Goal: Task Accomplishment & Management: Use online tool/utility

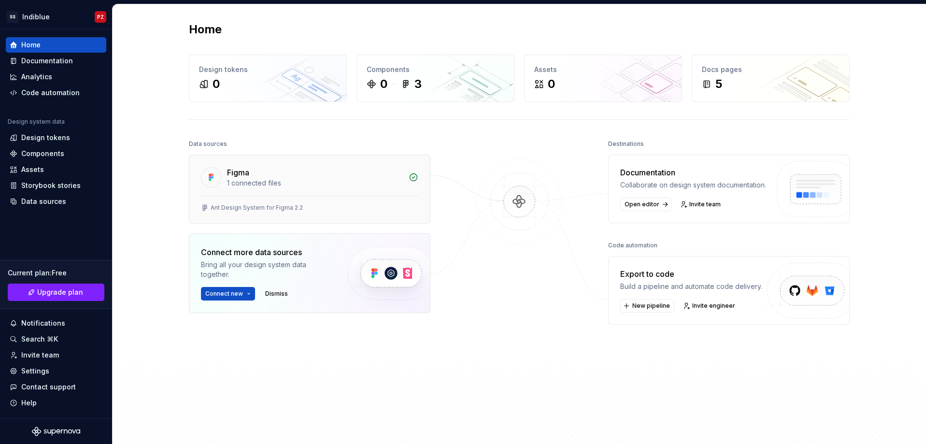
click at [256, 179] on div "1 connected files" at bounding box center [315, 183] width 176 height 10
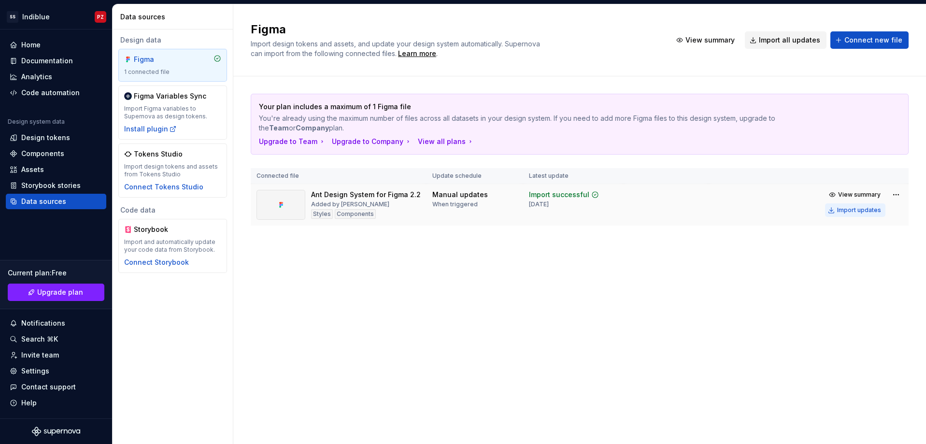
click at [855, 211] on div "Import updates" at bounding box center [859, 210] width 44 height 8
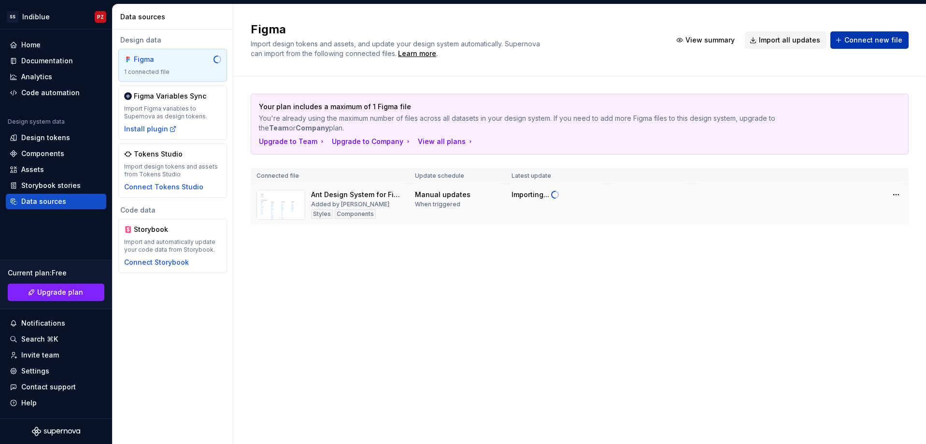
click at [867, 39] on span "Connect new file" at bounding box center [874, 40] width 58 height 10
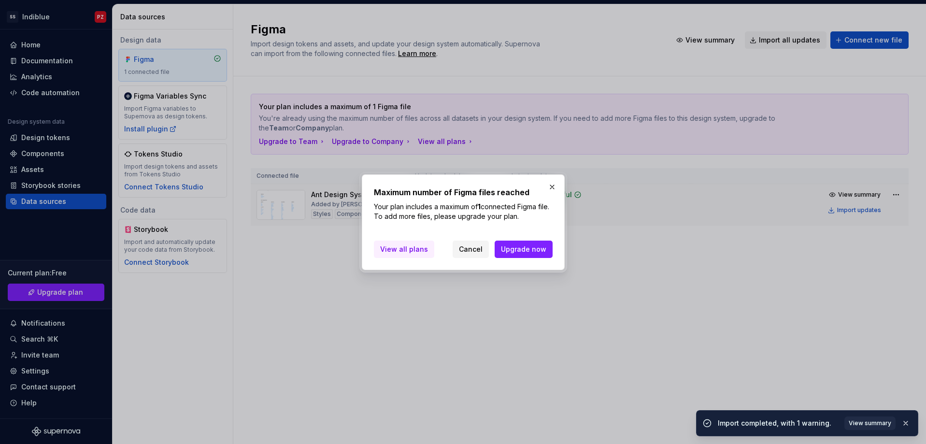
click at [387, 249] on span "View all plans" at bounding box center [404, 250] width 48 height 10
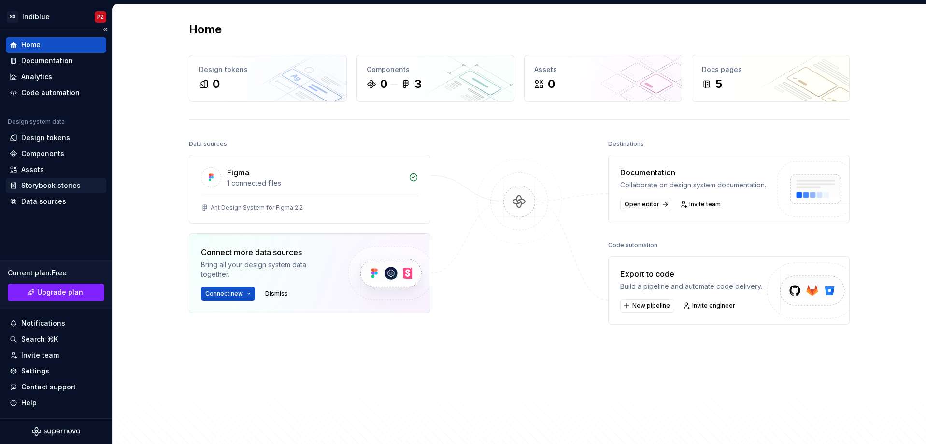
click at [58, 186] on div "Storybook stories" at bounding box center [50, 186] width 59 height 10
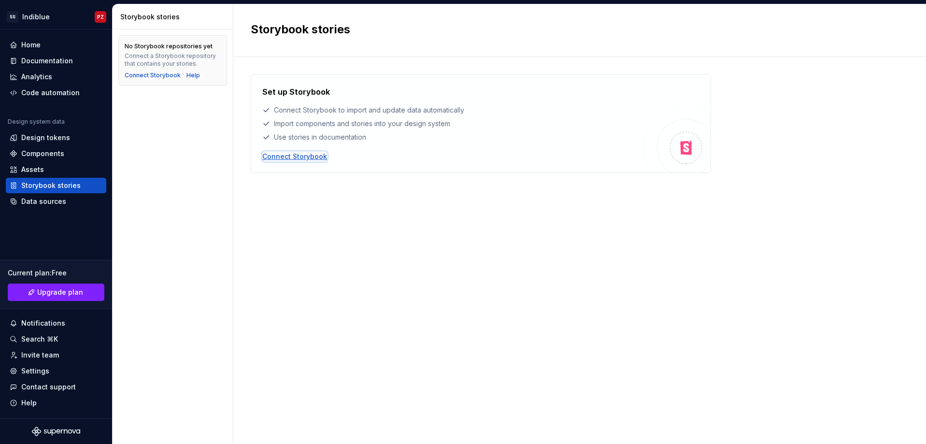
click at [311, 157] on div "Connect Storybook" at bounding box center [294, 157] width 65 height 10
